Goal: Task Accomplishment & Management: Complete application form

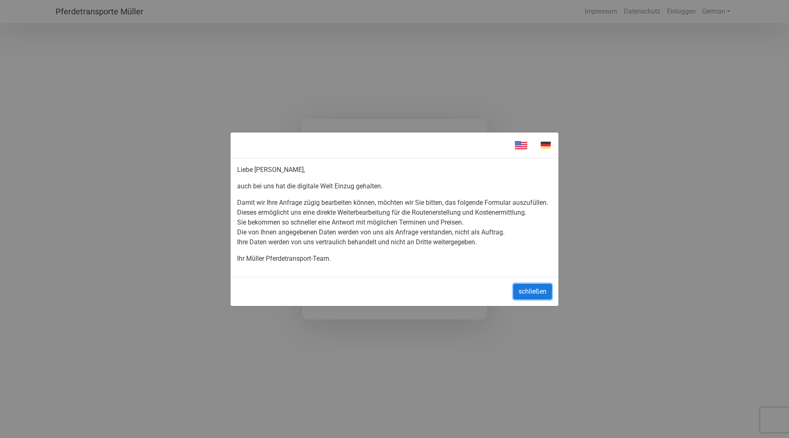
click at [536, 294] on button "schließen" at bounding box center [532, 292] width 39 height 16
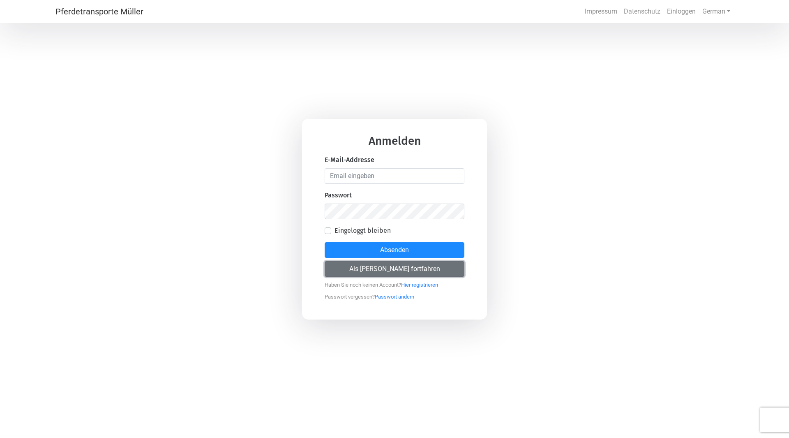
click at [441, 267] on button "Als [PERSON_NAME] fortfahren" at bounding box center [395, 269] width 140 height 16
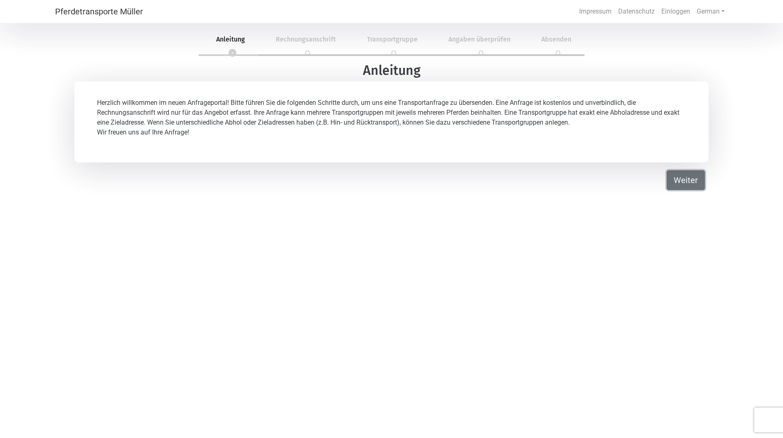
click at [690, 186] on button "Weiter" at bounding box center [686, 180] width 38 height 20
select select "DE"
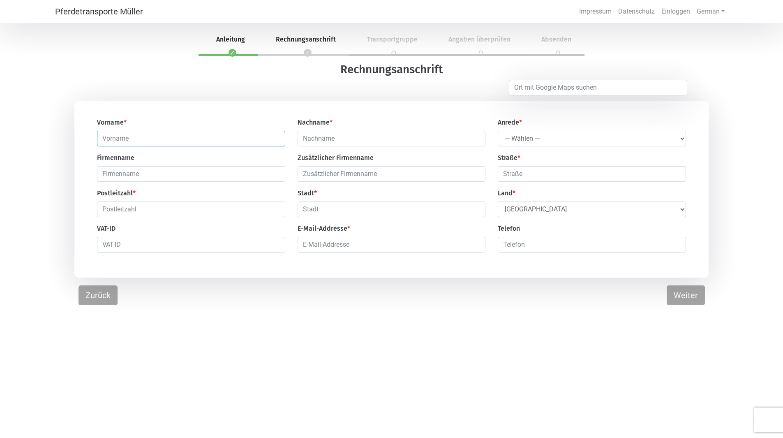
click at [113, 132] on input "text" at bounding box center [191, 139] width 188 height 16
type input "Hemma"
click at [377, 146] on input "text" at bounding box center [392, 139] width 188 height 16
type input "Preissegger"
click at [502, 140] on select "--- Wählen --- Herr Frau" at bounding box center [592, 139] width 188 height 16
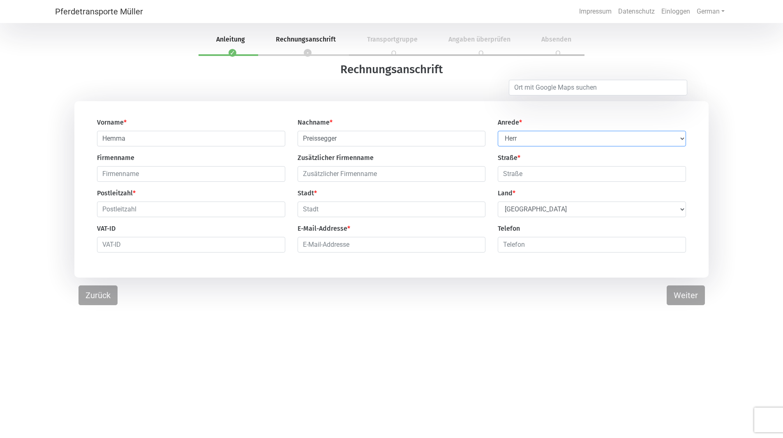
click at [498, 131] on select "--- Wählen --- Herr Frau" at bounding box center [592, 139] width 188 height 16
drag, startPoint x: 525, startPoint y: 135, endPoint x: 525, endPoint y: 144, distance: 9.0
click at [525, 135] on select "--- Wählen --- Herr Frau" at bounding box center [592, 139] width 188 height 16
select select "Ms."
click at [498, 131] on select "--- Wählen --- Herr Frau" at bounding box center [592, 139] width 188 height 16
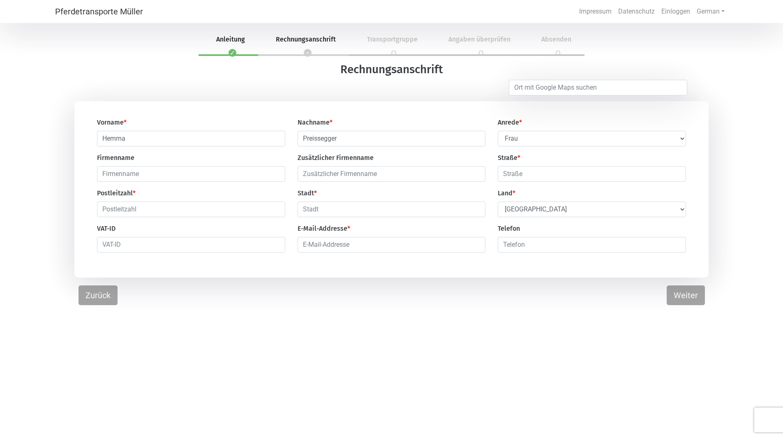
click at [215, 184] on div "Vorname * Hemma Nachname * Preissegger Anrede * --- Wählen --- [PERSON_NAME] Fr…" at bounding box center [391, 188] width 601 height 141
click at [218, 175] on input "text" at bounding box center [191, 174] width 188 height 16
type input "Ordination Preissegger-[PERSON_NAME]"
click at [573, 177] on input "text" at bounding box center [592, 174] width 188 height 16
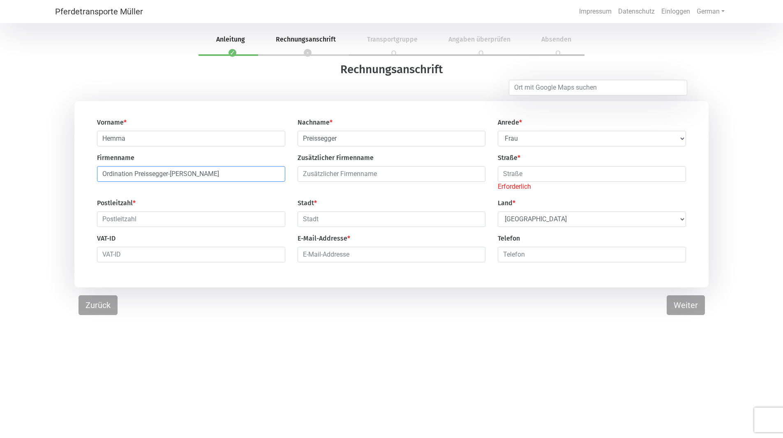
drag, startPoint x: 268, startPoint y: 180, endPoint x: 72, endPoint y: 192, distance: 196.5
click at [72, 192] on div "Vorname * Hemma Nachname * Preissegger Anrede * --- Wählen --- [PERSON_NAME] Fr…" at bounding box center [391, 194] width 783 height 186
click at [592, 176] on input "text" at bounding box center [592, 174] width 188 height 16
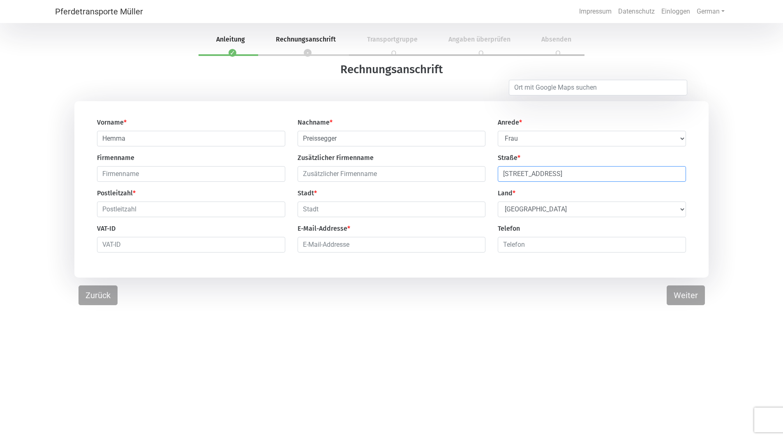
type input "[STREET_ADDRESS]"
click at [238, 215] on input "text" at bounding box center [191, 209] width 188 height 16
type input "9500"
click at [335, 217] on input "text" at bounding box center [392, 209] width 188 height 16
type input "Villach"
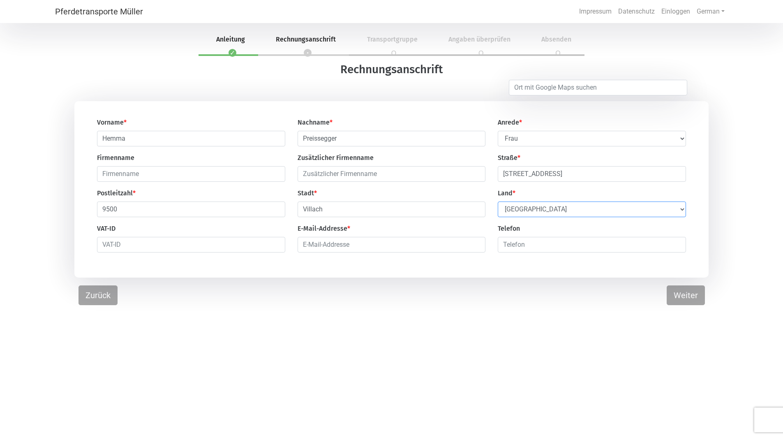
click at [499, 209] on select "Select Country [GEOGRAPHIC_DATA] [GEOGRAPHIC_DATA] [GEOGRAPHIC_DATA] [GEOGRAPHI…" at bounding box center [592, 209] width 188 height 16
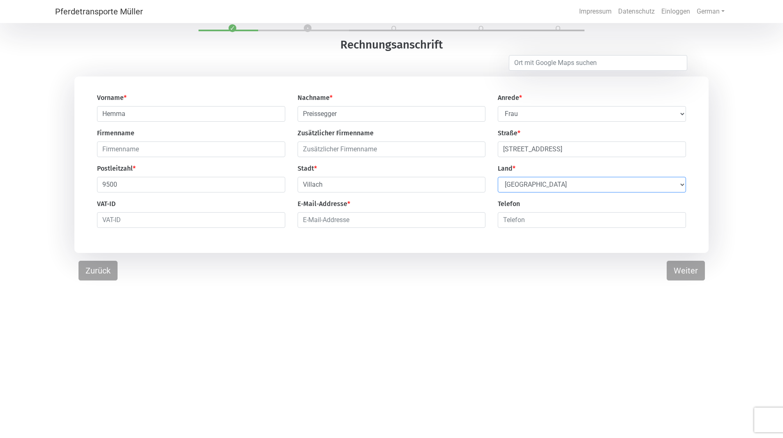
click at [622, 185] on select "Select Country [GEOGRAPHIC_DATA] [GEOGRAPHIC_DATA] [GEOGRAPHIC_DATA] [GEOGRAPHI…" at bounding box center [592, 185] width 188 height 16
select select "AT"
click at [498, 178] on select "Select Country [GEOGRAPHIC_DATA] [GEOGRAPHIC_DATA] [GEOGRAPHIC_DATA] [GEOGRAPHI…" at bounding box center [592, 185] width 188 height 16
click at [310, 219] on input "email" at bounding box center [392, 220] width 188 height 16
type input "[EMAIL_ADDRESS][DOMAIN_NAME]"
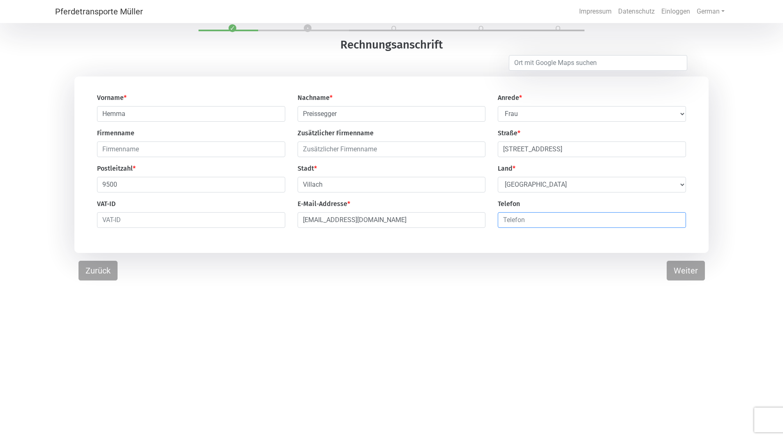
click at [522, 223] on input "number" at bounding box center [592, 220] width 188 height 16
type input "06645732624"
click at [701, 275] on button "Weiter" at bounding box center [686, 271] width 38 height 20
select select "DE"
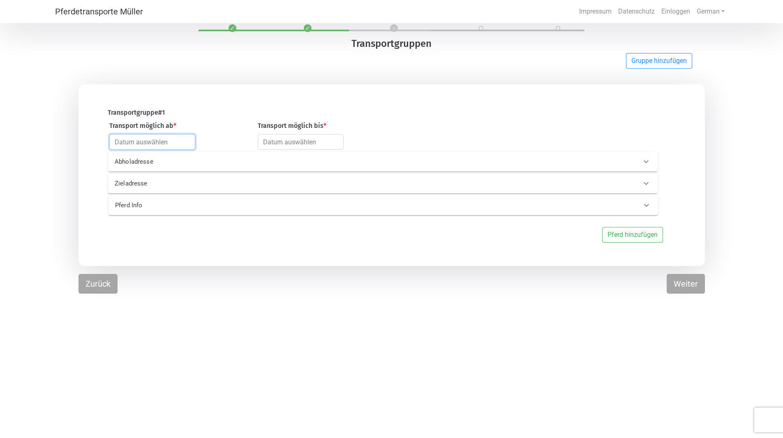
click at [145, 141] on input "text" at bounding box center [152, 142] width 86 height 16
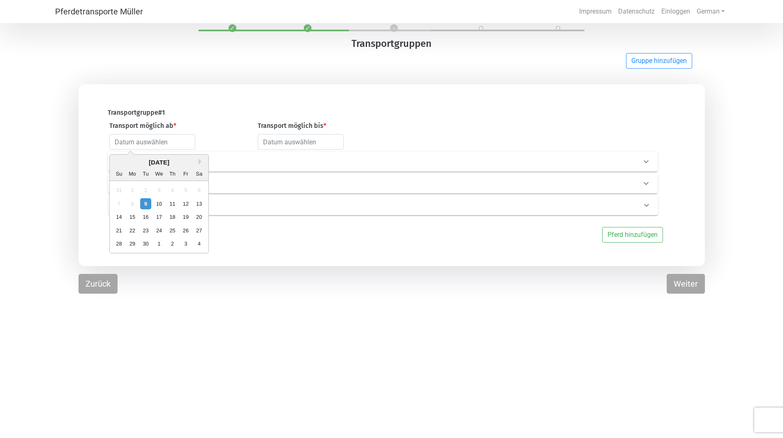
click at [198, 162] on div "[DATE]" at bounding box center [159, 162] width 99 height 9
click at [203, 162] on button "Next Month" at bounding box center [202, 162] width 6 height 6
click at [203, 190] on div "1" at bounding box center [199, 190] width 11 height 11
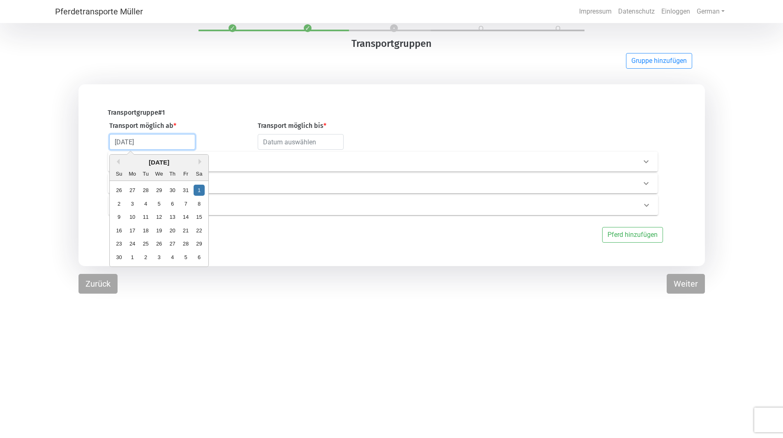
click at [169, 143] on input "[DATE]" at bounding box center [152, 142] width 86 height 16
click at [202, 204] on div "8" at bounding box center [199, 203] width 11 height 11
type input "[DATE]"
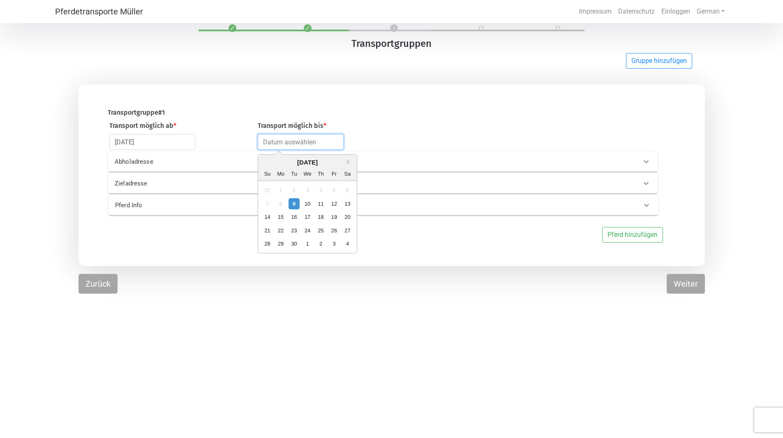
click at [299, 139] on input "text" at bounding box center [301, 142] width 86 height 16
click at [351, 231] on div "27" at bounding box center [347, 230] width 11 height 11
type input "[DATE]"
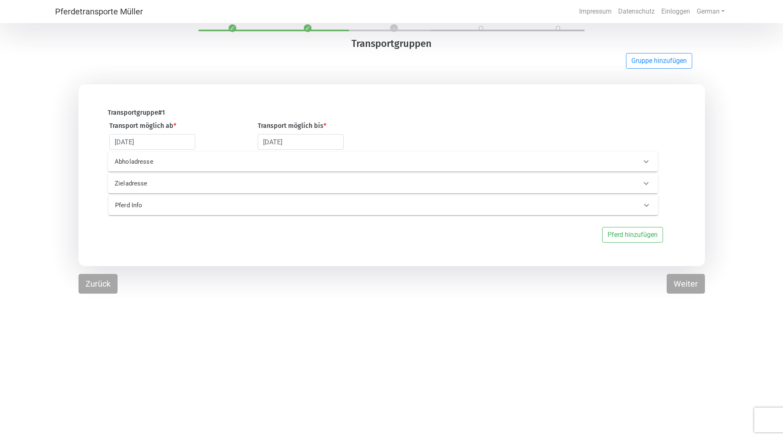
click at [243, 166] on p "Abholadresse" at bounding box center [239, 161] width 248 height 9
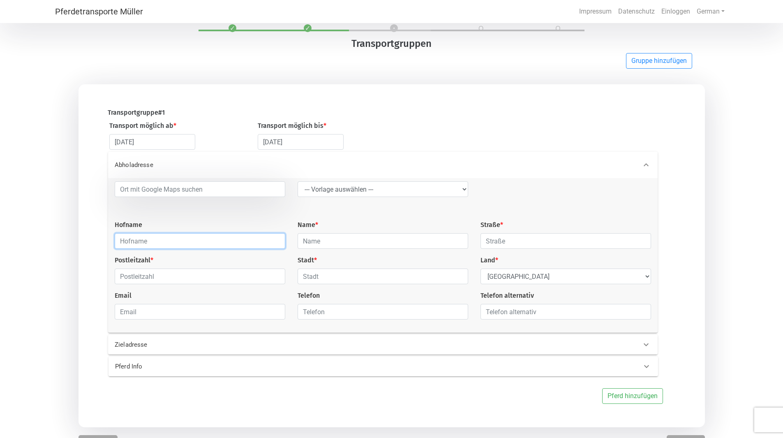
click at [212, 246] on input "text" at bounding box center [200, 241] width 171 height 16
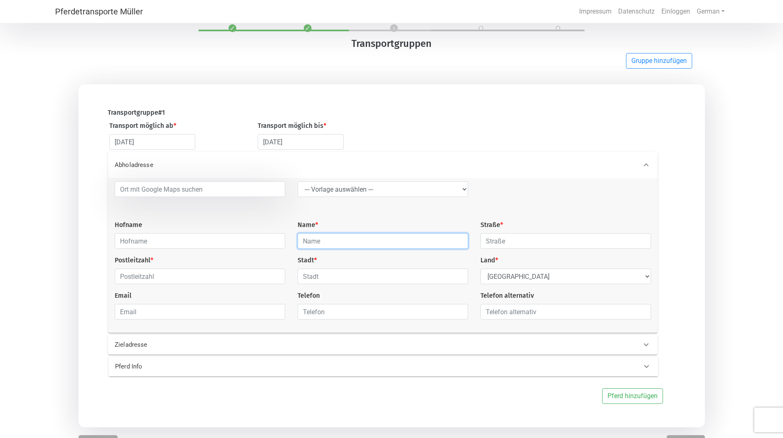
click at [375, 248] on input "text" at bounding box center [383, 241] width 171 height 16
type input "[PERSON_NAME]"
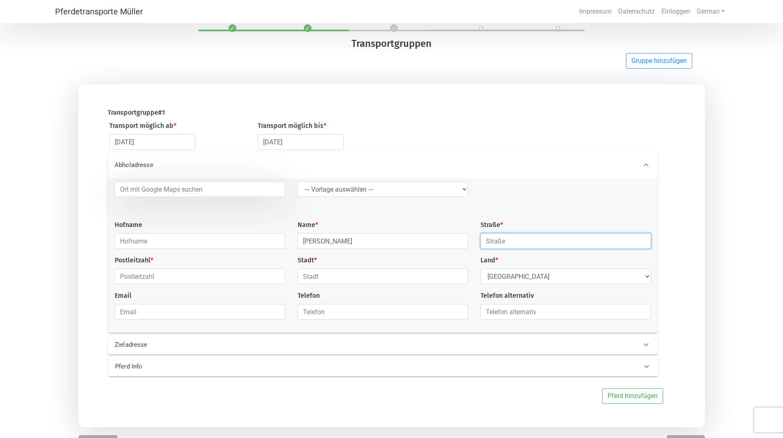
click at [522, 242] on input "text" at bounding box center [566, 241] width 171 height 16
type input "[STREET_ADDRESS]"
click at [227, 277] on input "text" at bounding box center [200, 276] width 171 height 16
type input "54558"
click at [313, 284] on input "text" at bounding box center [383, 276] width 171 height 16
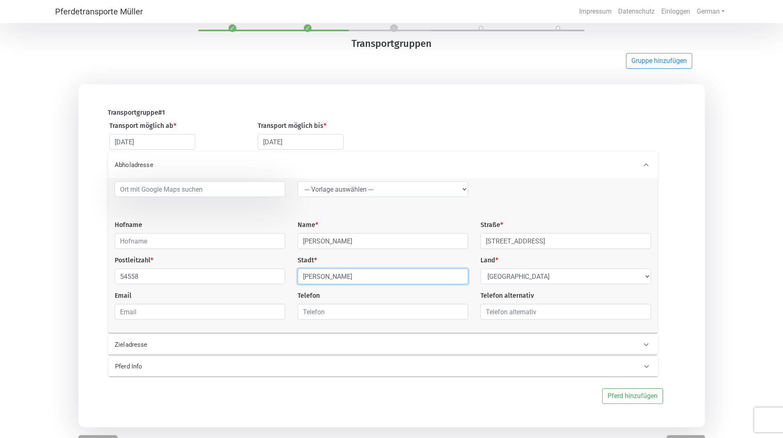
type input "[PERSON_NAME]"
click at [303, 344] on p "Zieladresse" at bounding box center [239, 344] width 248 height 9
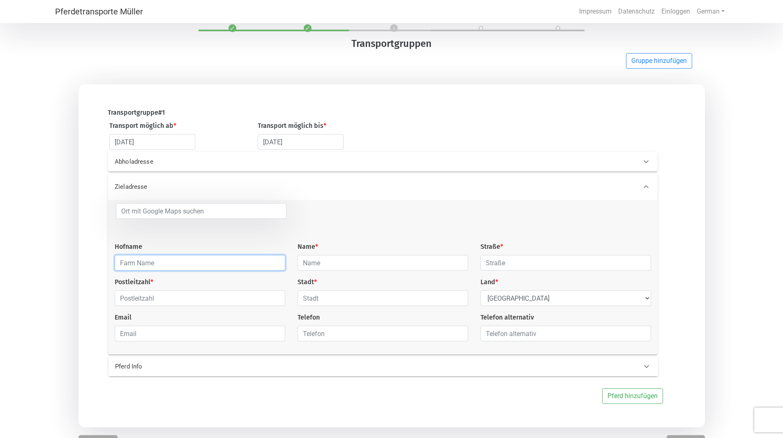
click at [138, 263] on input "text" at bounding box center [200, 263] width 171 height 16
type input "Preissegger"
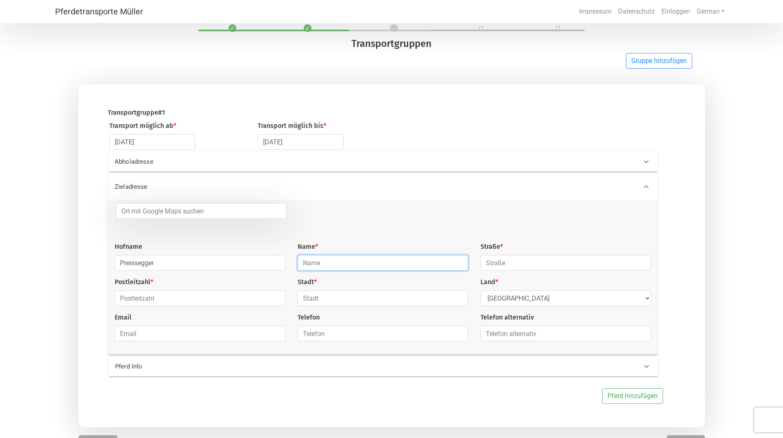
click at [365, 260] on input "text" at bounding box center [383, 263] width 171 height 16
type input "Hemma"
click at [496, 276] on div "Hofname Preissegger Name * [GEOGRAPHIC_DATA] * Postleitzahl * Stadt * Land * Se…" at bounding box center [383, 275] width 549 height 145
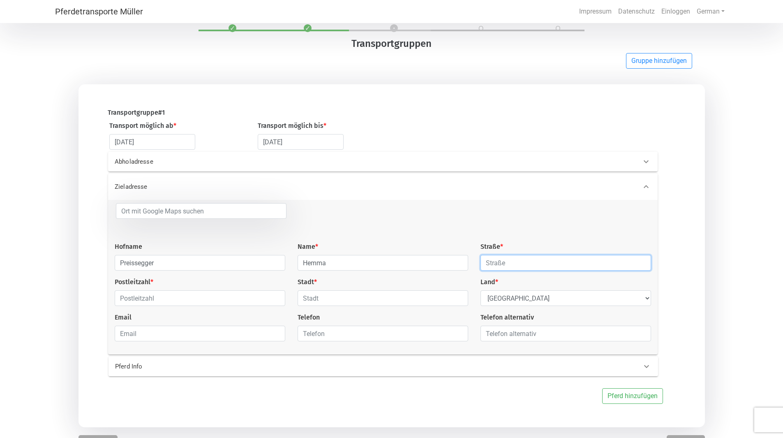
click at [499, 270] on input "text" at bounding box center [566, 263] width 171 height 16
type input "[STREET_ADDRESS]"
click at [261, 301] on input "text" at bounding box center [200, 298] width 171 height 16
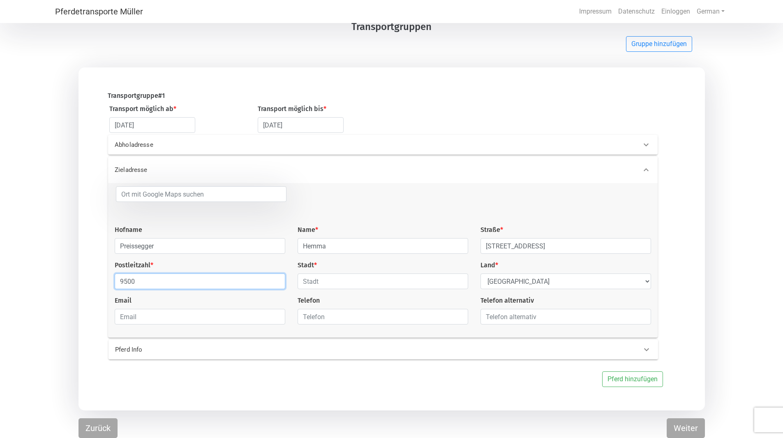
type input "9500"
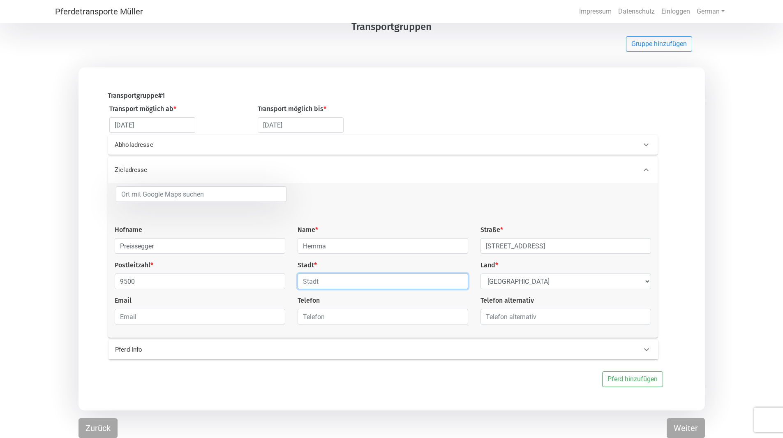
click at [350, 282] on input "text" at bounding box center [383, 281] width 171 height 16
click at [313, 283] on input "Villlach" at bounding box center [383, 281] width 171 height 16
type input "Villach"
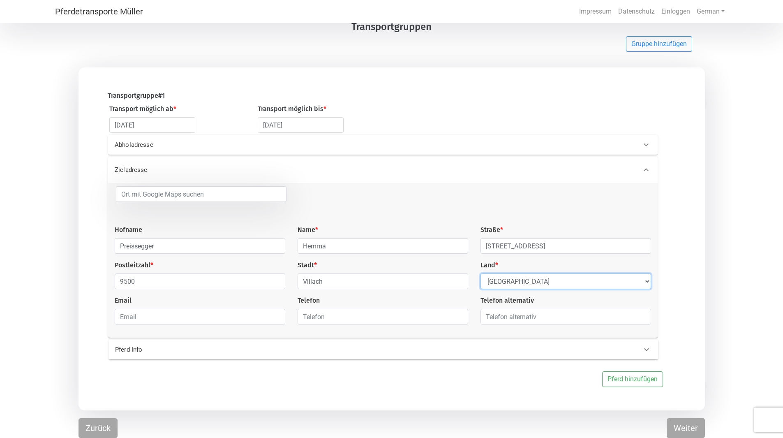
click at [516, 276] on select "Select Country [GEOGRAPHIC_DATA] [GEOGRAPHIC_DATA] [GEOGRAPHIC_DATA] [GEOGRAPHI…" at bounding box center [566, 281] width 171 height 16
select select "AT"
click at [481, 273] on select "Select Country [GEOGRAPHIC_DATA] [GEOGRAPHIC_DATA] [GEOGRAPHIC_DATA] [GEOGRAPHI…" at bounding box center [566, 281] width 171 height 16
click at [180, 314] on input "email" at bounding box center [200, 317] width 171 height 16
type input "[EMAIL_ADDRESS][DOMAIN_NAME]"
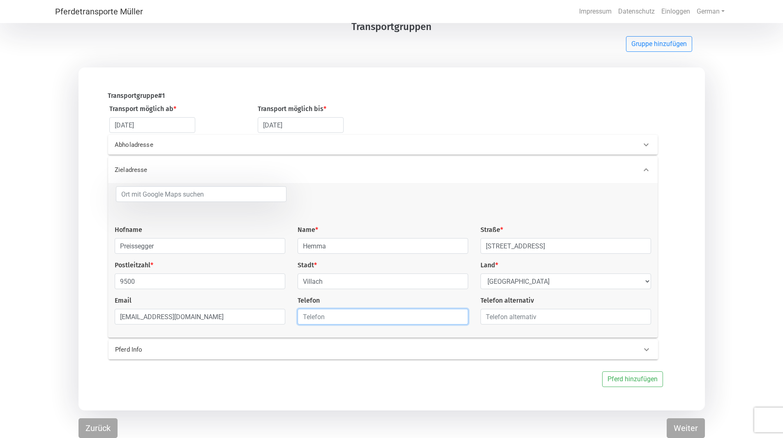
click at [347, 321] on input "text" at bounding box center [383, 317] width 171 height 16
type input "06645732624"
click at [535, 324] on input "text" at bounding box center [566, 317] width 171 height 16
type input "06642068624"
click at [626, 354] on 0 "Pferd Info" at bounding box center [384, 350] width 550 height 20
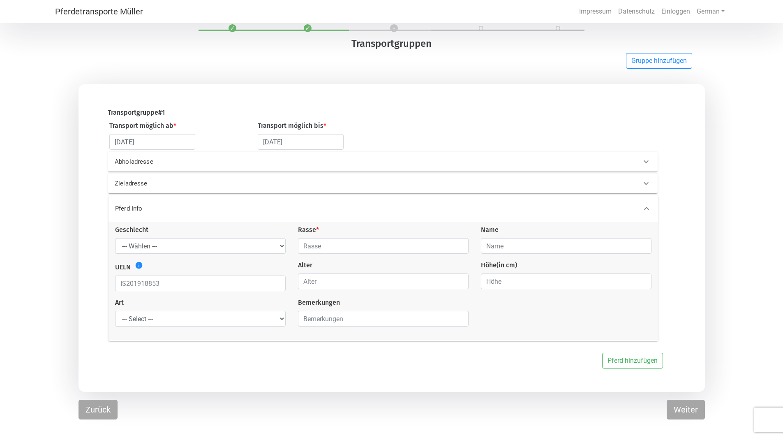
scroll to position [25, 0]
click at [163, 245] on select "--- Wählen --- Hengst Wallach Stute" at bounding box center [200, 246] width 171 height 16
select select "stallion"
click at [115, 240] on select "--- Wählen --- Hengst Wallach Stute" at bounding box center [200, 246] width 171 height 16
click at [294, 251] on div "Rasse *" at bounding box center [383, 239] width 183 height 29
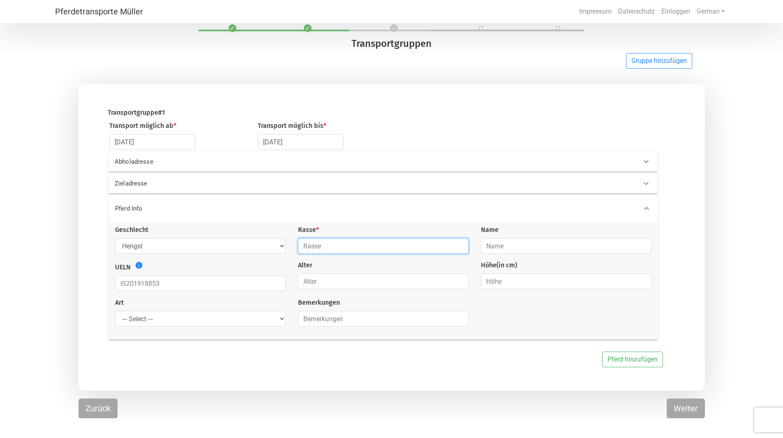
click at [313, 245] on input "text" at bounding box center [383, 246] width 171 height 16
type input "PRE"
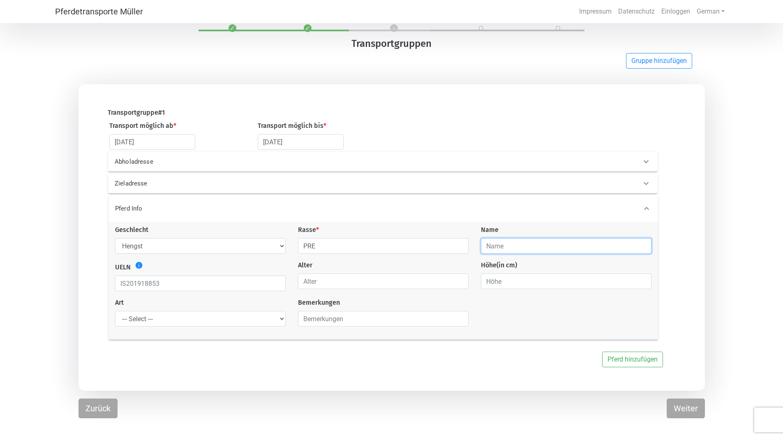
click at [559, 254] on input "text" at bounding box center [566, 246] width 171 height 16
type input "Bailador"
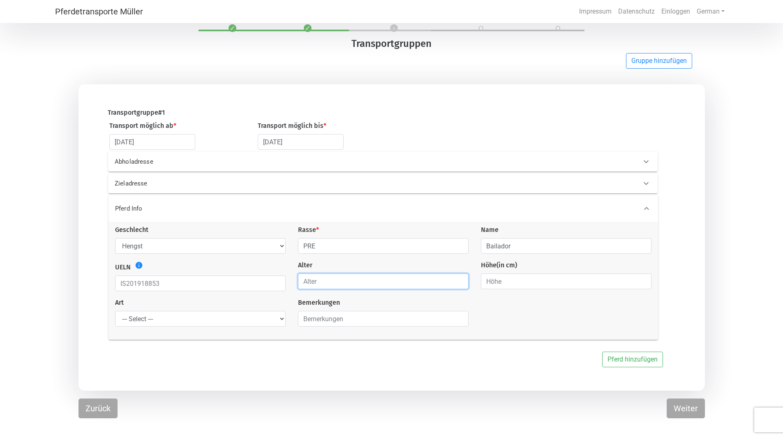
click at [337, 289] on input "number" at bounding box center [383, 281] width 171 height 16
type input "3"
click at [460, 288] on input "5" at bounding box center [383, 281] width 171 height 16
type input "6"
click at [461, 282] on input "6" at bounding box center [383, 281] width 171 height 16
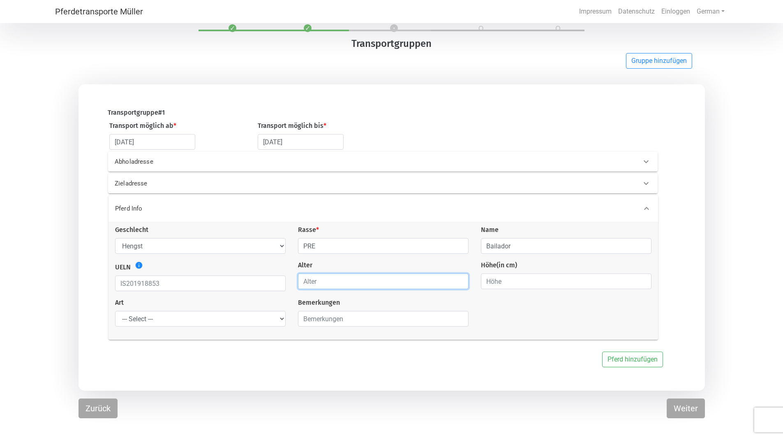
click at [459, 278] on input "number" at bounding box center [383, 281] width 171 height 16
click at [460, 280] on input "1" at bounding box center [383, 281] width 171 height 16
click at [460, 280] on input "2" at bounding box center [383, 281] width 171 height 16
click at [460, 280] on input "3" at bounding box center [383, 281] width 171 height 16
click at [460, 280] on input "4" at bounding box center [383, 281] width 171 height 16
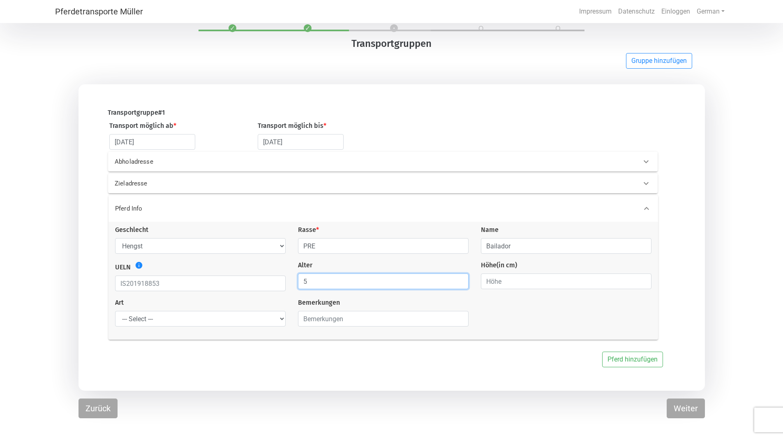
click at [460, 280] on input "5" at bounding box center [383, 281] width 171 height 16
click at [459, 284] on input "4" at bounding box center [383, 281] width 171 height 16
click at [459, 284] on input "3" at bounding box center [383, 281] width 171 height 16
click at [459, 284] on input "2" at bounding box center [383, 281] width 171 height 16
click at [459, 284] on input "1" at bounding box center [383, 281] width 171 height 16
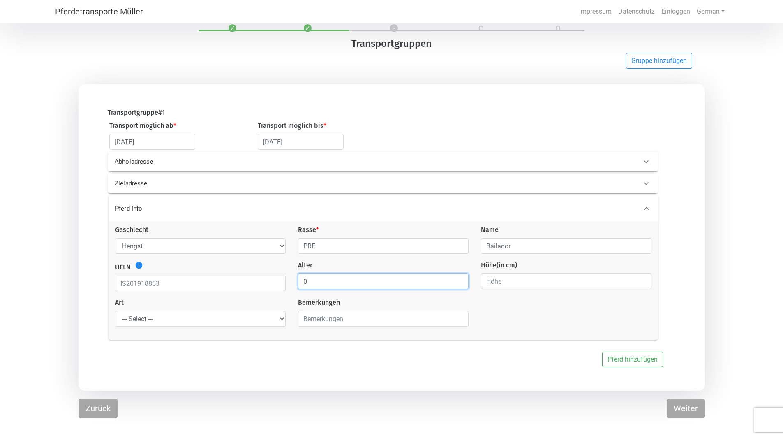
type input "0"
click at [459, 284] on input "0" at bounding box center [383, 281] width 171 height 16
click at [330, 326] on input "text" at bounding box center [383, 319] width 171 height 16
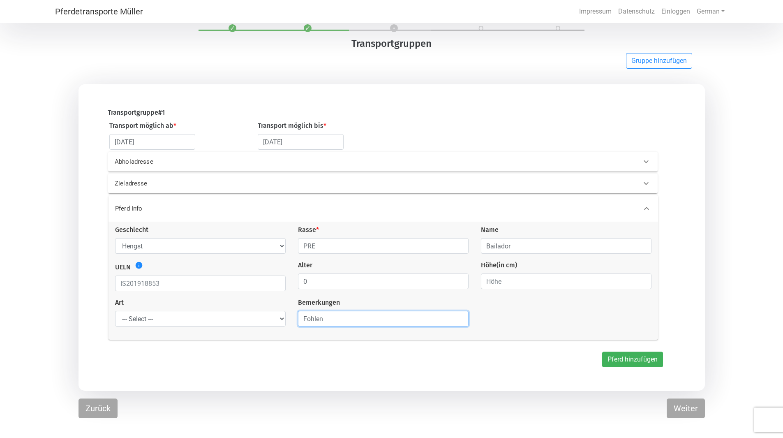
type input "Fohlen"
click at [614, 367] on button "Pferd hinzufügen" at bounding box center [632, 359] width 61 height 16
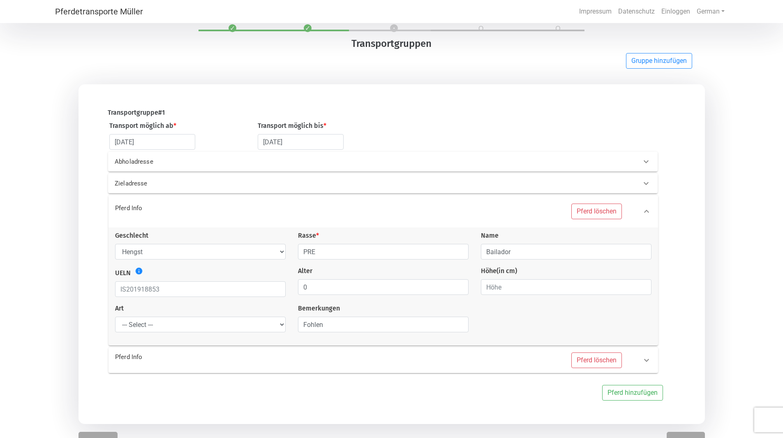
click at [141, 355] on p "Pferd Info" at bounding box center [239, 356] width 248 height 9
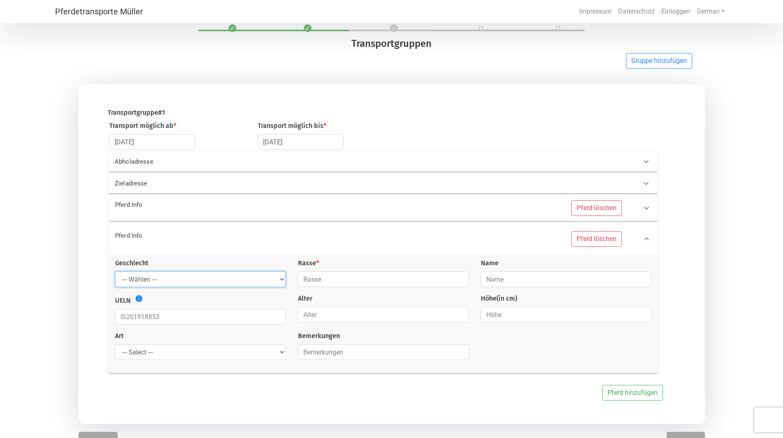
click at [161, 287] on select "--- Wählen --- Hengst Wallach Stute" at bounding box center [200, 279] width 171 height 16
select select "stallion"
click at [115, 273] on select "--- Wählen --- Hengst Wallach Stute" at bounding box center [200, 279] width 171 height 16
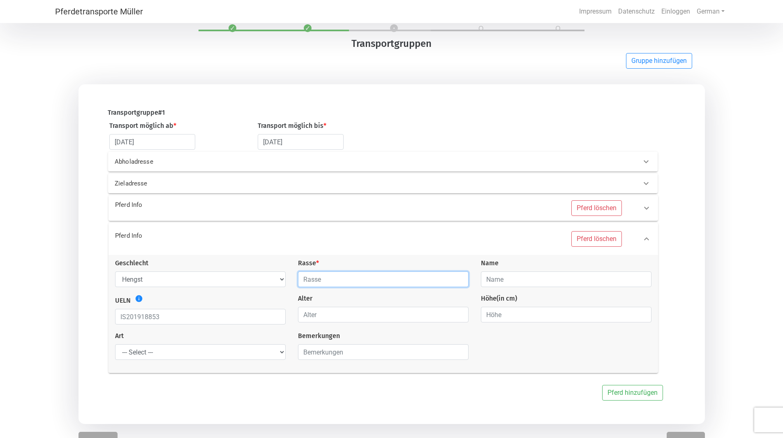
click at [317, 280] on input "text" at bounding box center [383, 279] width 171 height 16
type input "Hannoveraner"
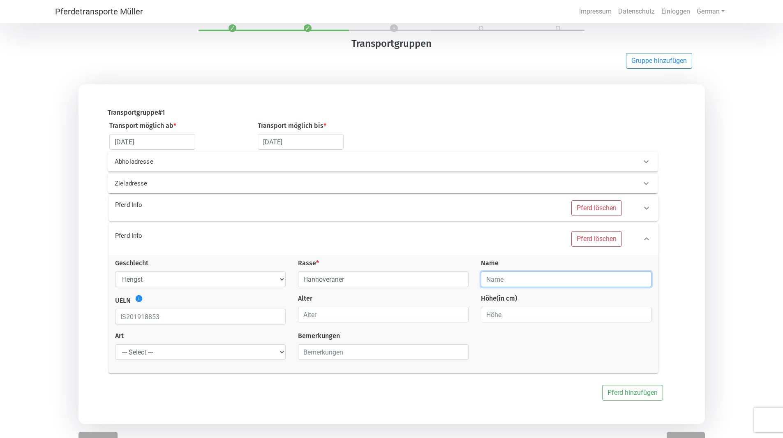
click at [513, 282] on input "text" at bounding box center [566, 279] width 171 height 16
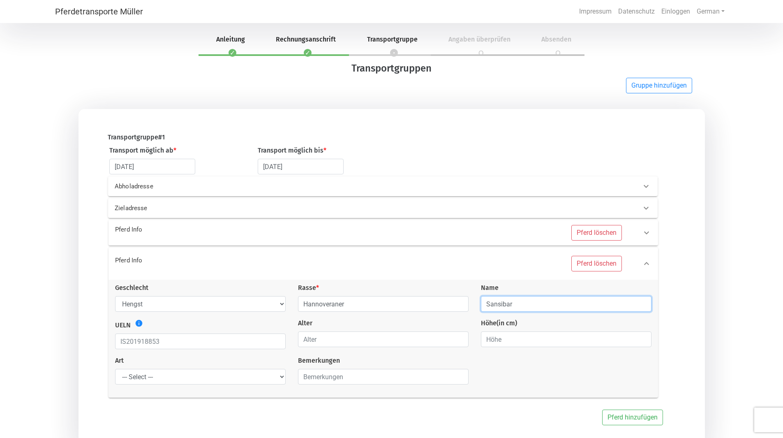
type input "Sansibar"
click at [277, 208] on p "Zieladresse" at bounding box center [239, 207] width 248 height 9
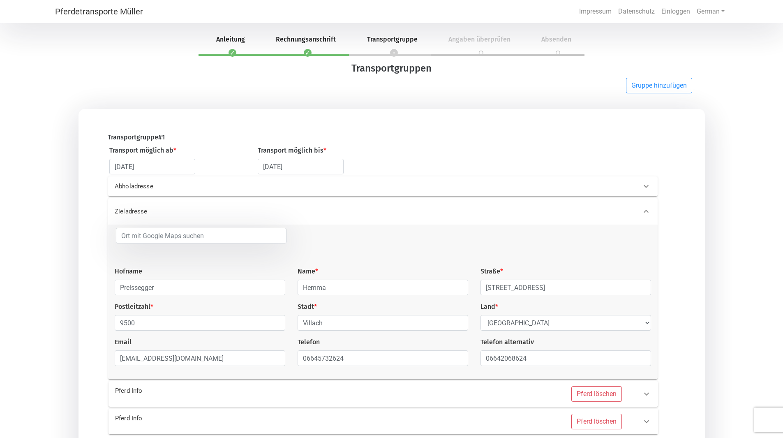
click at [122, 181] on div "Abholadresse" at bounding box center [383, 186] width 550 height 20
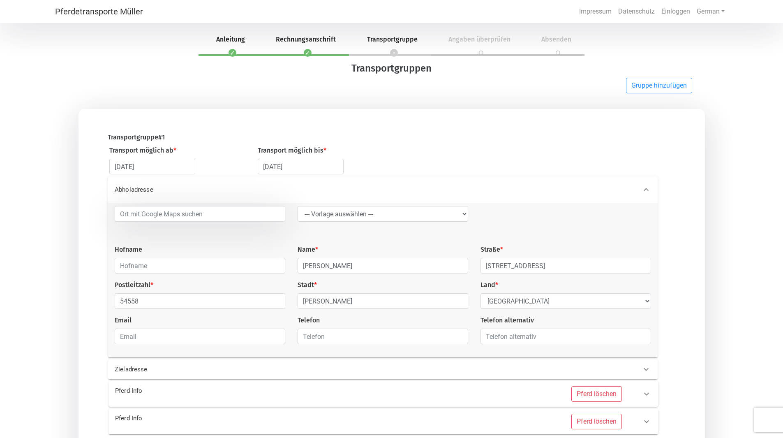
scroll to position [77, 0]
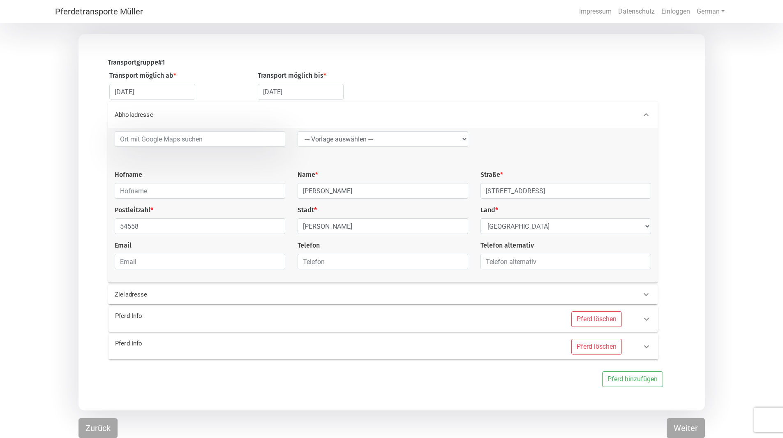
click at [219, 347] on p "Pferd Info" at bounding box center [239, 343] width 248 height 9
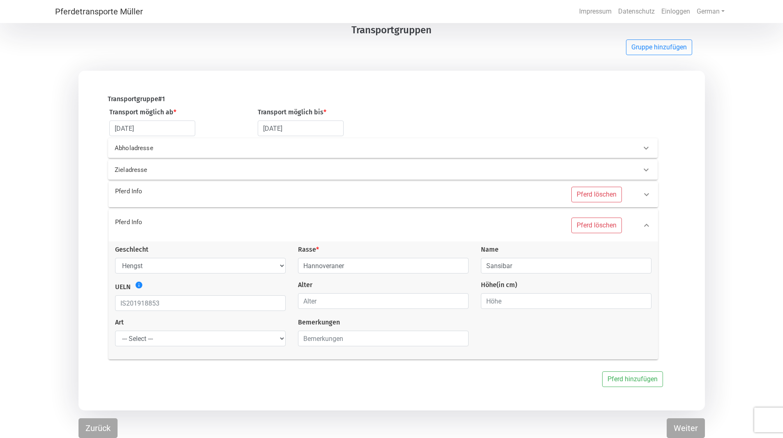
scroll to position [41, 0]
click at [340, 340] on input "text" at bounding box center [383, 339] width 171 height 16
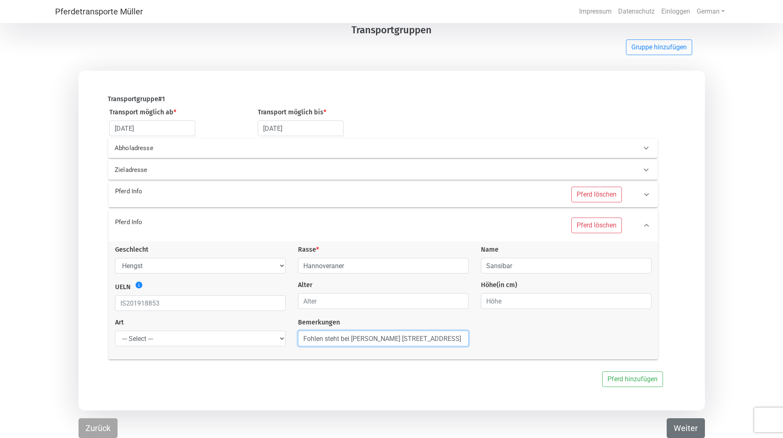
type input "Fohlen steht bei [PERSON_NAME] [STREET_ADDRESS]"
click at [685, 430] on button "Weiter" at bounding box center [686, 428] width 38 height 20
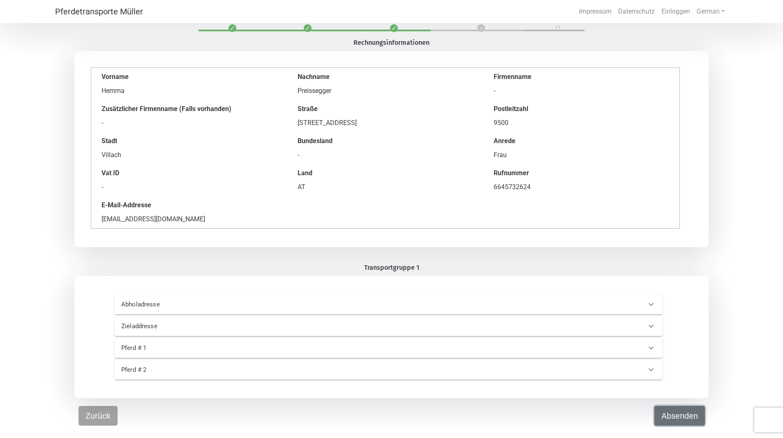
scroll to position [25, 0]
click at [313, 158] on div "-" at bounding box center [386, 155] width 176 height 10
click at [154, 306] on p "Abholadresse" at bounding box center [244, 304] width 247 height 9
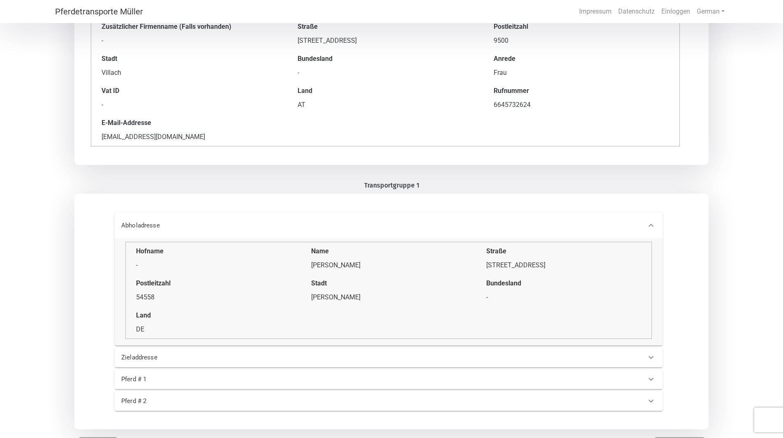
scroll to position [127, 0]
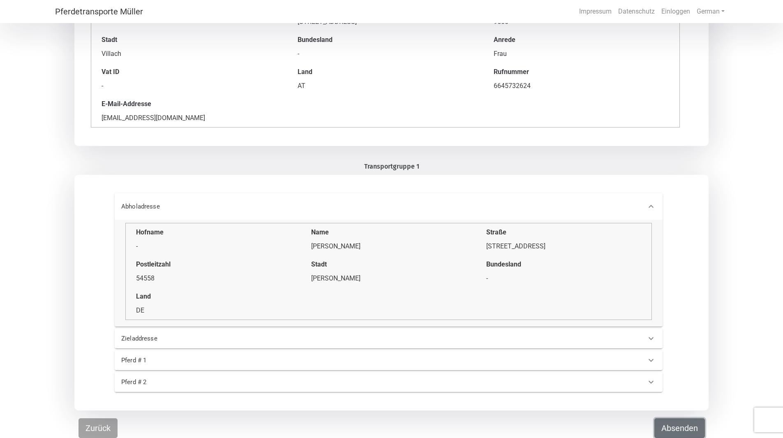
click at [666, 430] on button "Absenden" at bounding box center [679, 428] width 51 height 20
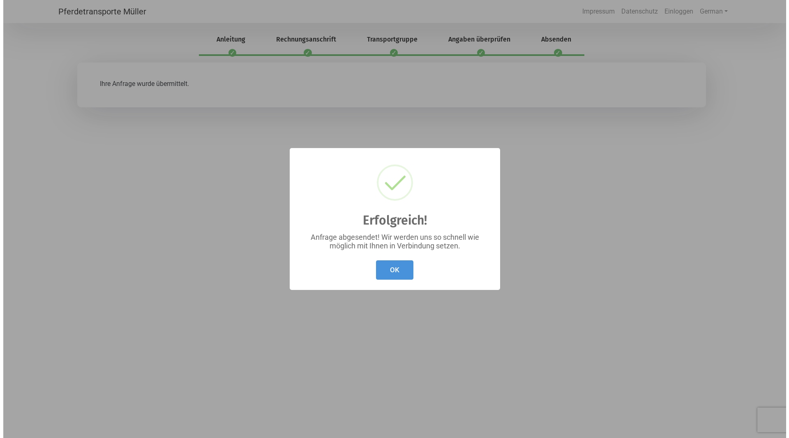
scroll to position [0, 0]
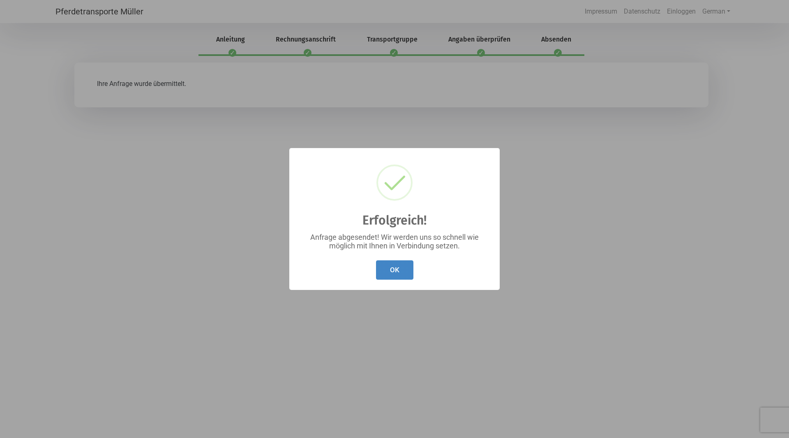
click at [385, 268] on button "OK" at bounding box center [394, 269] width 37 height 19
